Goal: Answer question/provide support: Share knowledge or assist other users

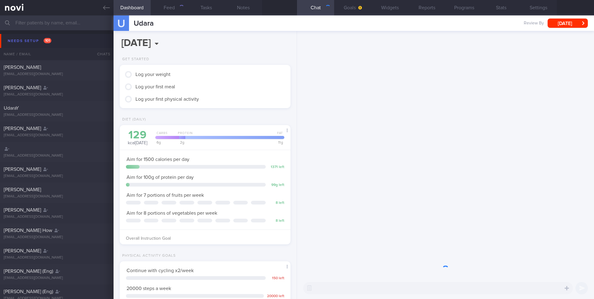
scroll to position [81, 162]
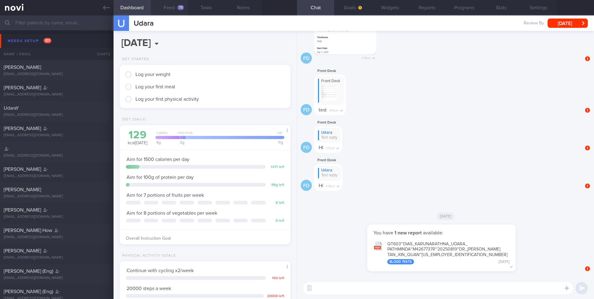
click at [171, 6] on button "Feed 73" at bounding box center [169, 7] width 37 height 15
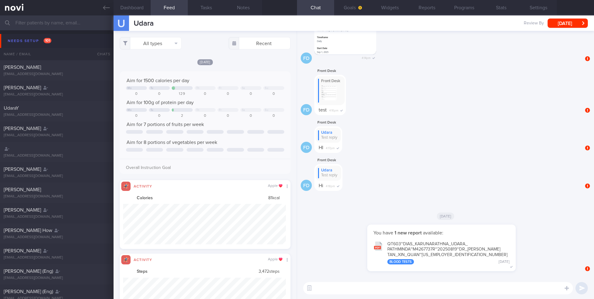
click at [156, 35] on div "All types Food Activity Glucose Weight Medicine Blood Pressure [MEDICAL_DATA] I…" at bounding box center [204, 165] width 183 height 268
click at [157, 44] on button "All types" at bounding box center [151, 43] width 62 height 12
click at [149, 64] on button "Activity" at bounding box center [150, 64] width 61 height 9
checkbox input "false"
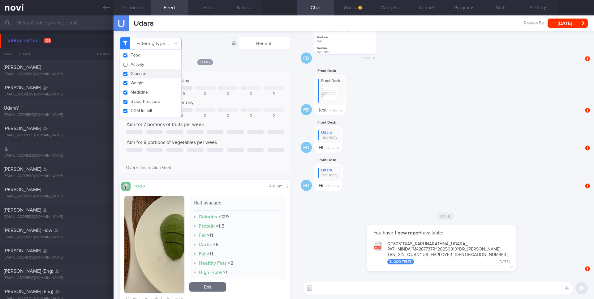
click at [147, 73] on button "Glucose" at bounding box center [150, 73] width 61 height 9
checkbox input "false"
click at [147, 83] on button "Weight" at bounding box center [150, 83] width 61 height 9
checkbox input "false"
click at [147, 92] on button "Medicine" at bounding box center [150, 92] width 61 height 9
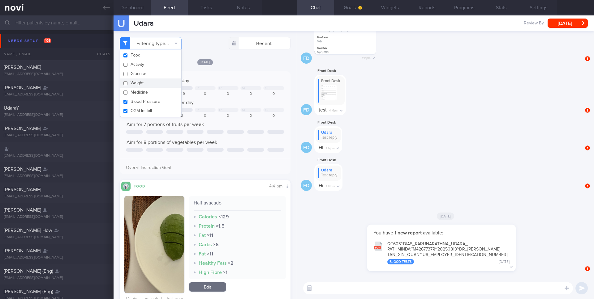
checkbox input "false"
click at [146, 101] on button "Blood Pressure" at bounding box center [150, 101] width 61 height 9
checkbox input "false"
click at [145, 111] on button "CGM Install" at bounding box center [150, 110] width 61 height 9
checkbox input "false"
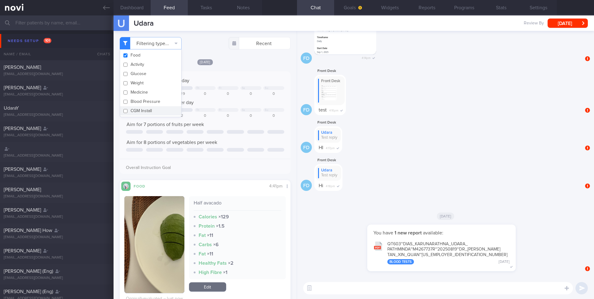
click at [255, 174] on div "[DATE] Aim for 1500 calories per day Mo Tu Th Fr Sa Su 0 0 129 0 0 0 0 Aim for …" at bounding box center [205, 183] width 171 height 248
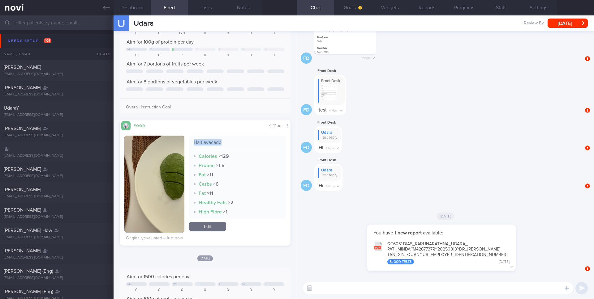
drag, startPoint x: 194, startPoint y: 142, endPoint x: 225, endPoint y: 142, distance: 30.3
click at [225, 142] on div "Half avacado" at bounding box center [238, 144] width 88 height 11
copy div "Half avacado"
